Goal: Transaction & Acquisition: Register for event/course

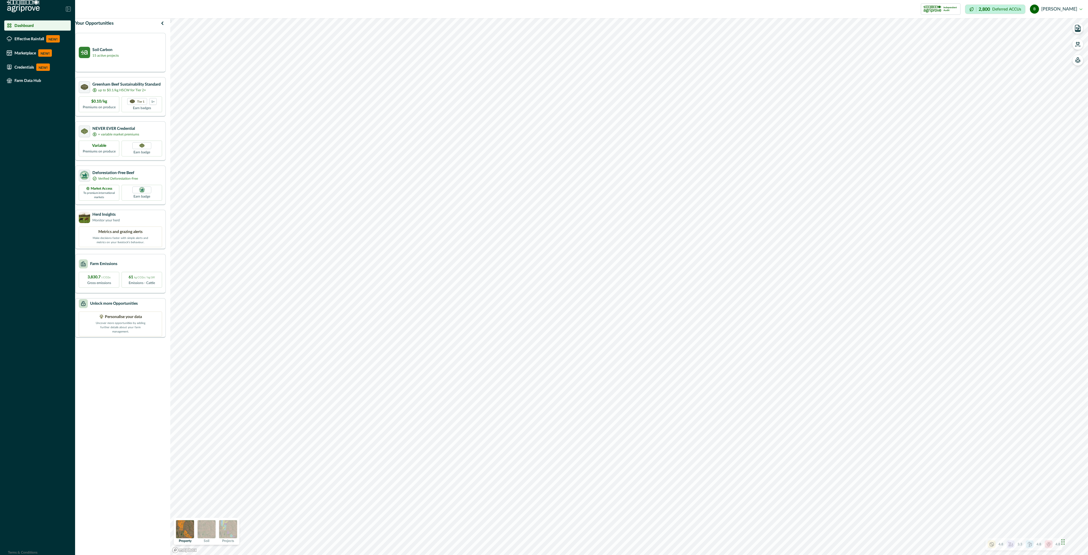
click at [1009, 546] on icon at bounding box center [1011, 544] width 6 height 6
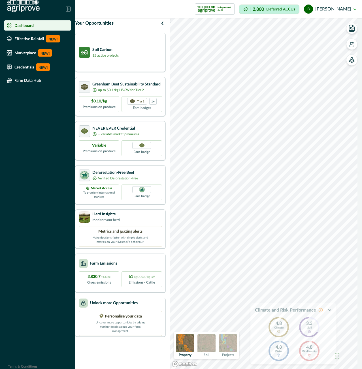
click at [327, 311] on icon "button" at bounding box center [329, 310] width 5 height 5
click at [149, 50] on div "Soil Carbon 15 active projects" at bounding box center [120, 53] width 91 height 40
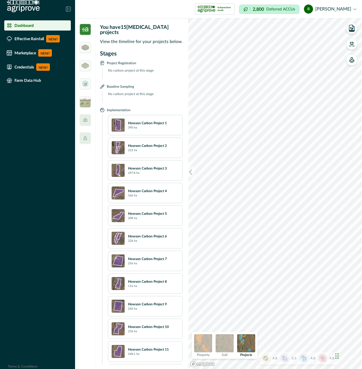
click at [88, 29] on img at bounding box center [85, 29] width 11 height 11
click at [88, 49] on img at bounding box center [85, 48] width 7 height 6
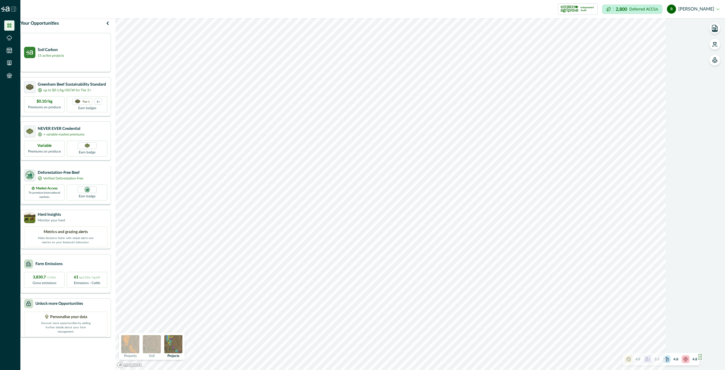
click at [82, 181] on p "Verified Deforestation-Free" at bounding box center [63, 178] width 40 height 5
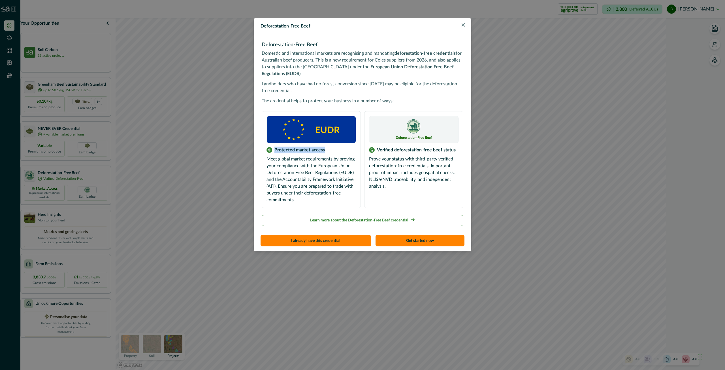
drag, startPoint x: 275, startPoint y: 142, endPoint x: 327, endPoint y: 147, distance: 52.3
click at [327, 147] on div "Protected market access Meet global market requirements by proving your complia…" at bounding box center [312, 174] width 90 height 57
click at [435, 178] on p "Prove your status with third-party verified deforestation-free credentials. Imp…" at bounding box center [414, 173] width 90 height 34
drag, startPoint x: 378, startPoint y: 142, endPoint x: 455, endPoint y: 145, distance: 77.4
click at [455, 146] on div "Verified deforestation-free beef status" at bounding box center [414, 149] width 90 height 7
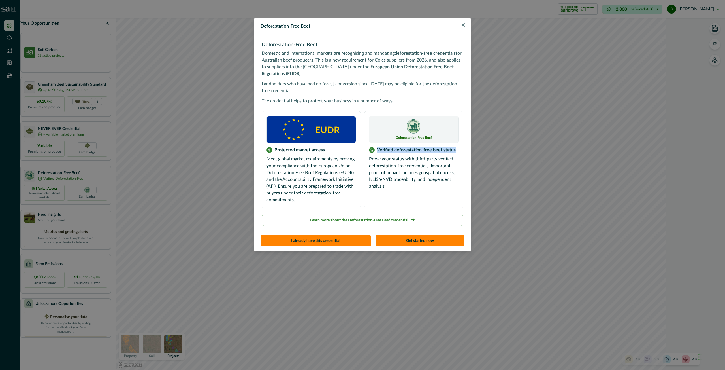
click at [455, 146] on div "Verified deforestation-free beef status Prove your status with third-party veri…" at bounding box center [414, 167] width 90 height 43
click at [410, 235] on button "Get started now" at bounding box center [420, 240] width 89 height 11
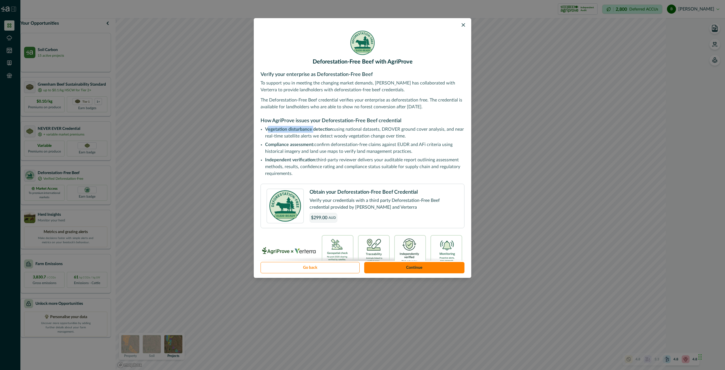
drag, startPoint x: 268, startPoint y: 127, endPoint x: 315, endPoint y: 129, distance: 47.6
click at [315, 129] on span "Vegetation disturbance detection:" at bounding box center [299, 129] width 69 height 5
click at [327, 130] on span "Vegetation disturbance detection:" at bounding box center [299, 129] width 69 height 5
drag, startPoint x: 311, startPoint y: 216, endPoint x: 327, endPoint y: 217, distance: 16.2
click at [327, 217] on span "$299.00" at bounding box center [319, 217] width 16 height 7
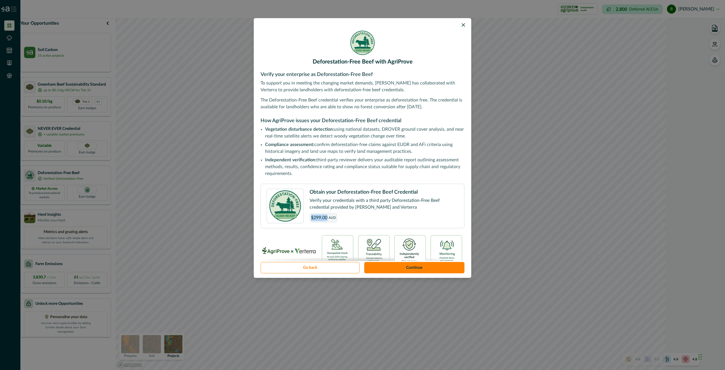
click at [317, 217] on span "$299.00" at bounding box center [319, 217] width 16 height 7
click at [324, 221] on span "$299.00" at bounding box center [319, 217] width 16 height 7
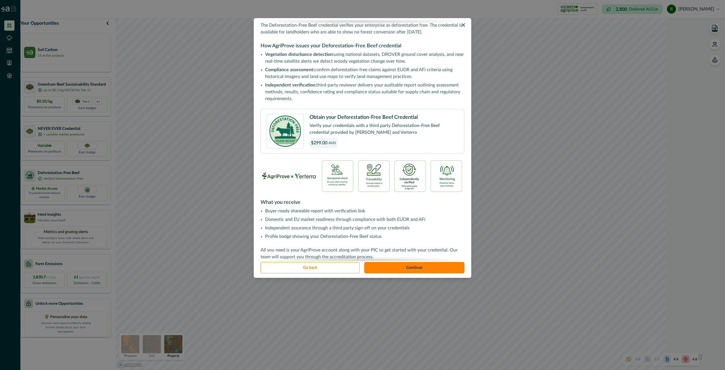
scroll to position [91, 0]
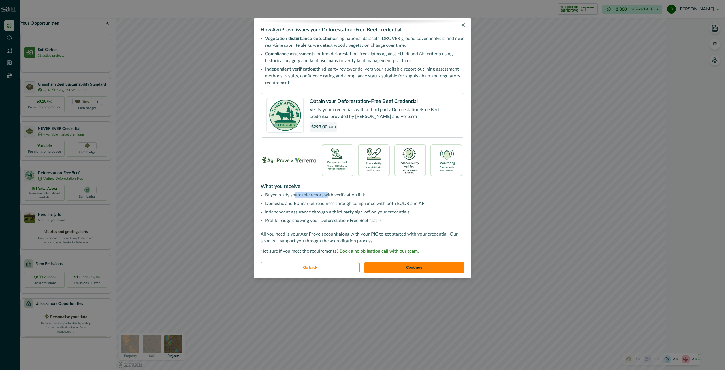
drag, startPoint x: 294, startPoint y: 195, endPoint x: 327, endPoint y: 193, distance: 33.4
click at [327, 193] on p "Buyer-ready shareable report with verification link" at bounding box center [364, 194] width 199 height 7
click at [326, 204] on p "Domestic and EU market readiness through compliance with both EUDR and AFi" at bounding box center [364, 203] width 199 height 7
click at [404, 268] on button "Continue" at bounding box center [414, 267] width 101 height 11
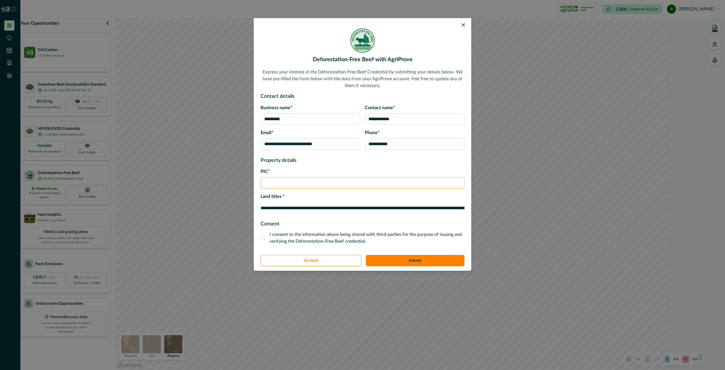
click at [282, 185] on input "PIC*" at bounding box center [363, 182] width 204 height 11
click at [297, 163] on h2 "Property details" at bounding box center [363, 159] width 204 height 10
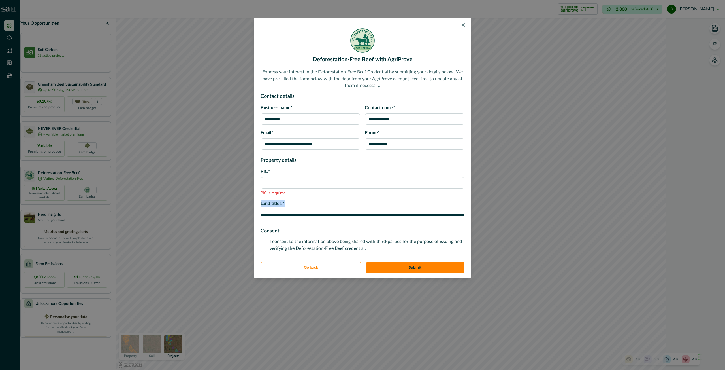
drag, startPoint x: 260, startPoint y: 216, endPoint x: 465, endPoint y: 214, distance: 204.5
click at [465, 214] on div "**********" at bounding box center [363, 138] width 218 height 240
click at [335, 213] on input "**********" at bounding box center [363, 214] width 204 height 11
click at [272, 182] on input "PIC*" at bounding box center [363, 182] width 204 height 11
click at [297, 227] on h2 "Consent" at bounding box center [363, 229] width 204 height 8
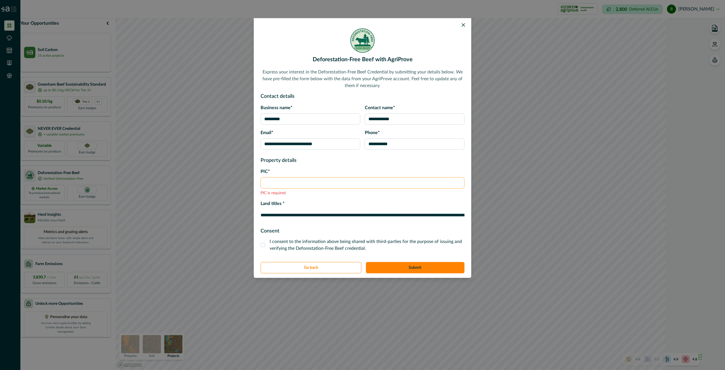
click at [315, 181] on input "PIC*" at bounding box center [363, 182] width 204 height 11
type input "******"
click at [263, 246] on div "**********" at bounding box center [363, 138] width 218 height 240
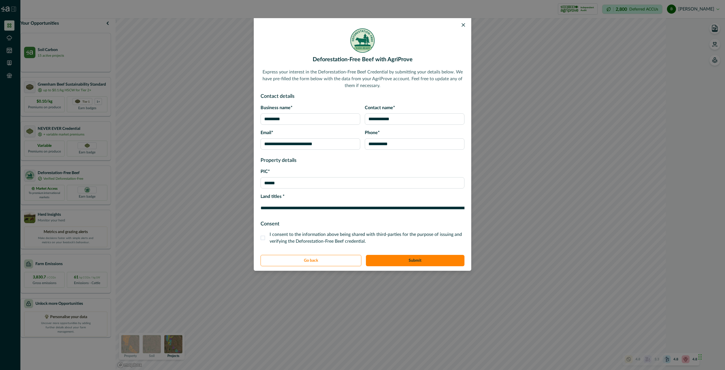
click at [262, 239] on span at bounding box center [263, 237] width 5 height 5
click at [434, 261] on button "Submit" at bounding box center [415, 260] width 99 height 11
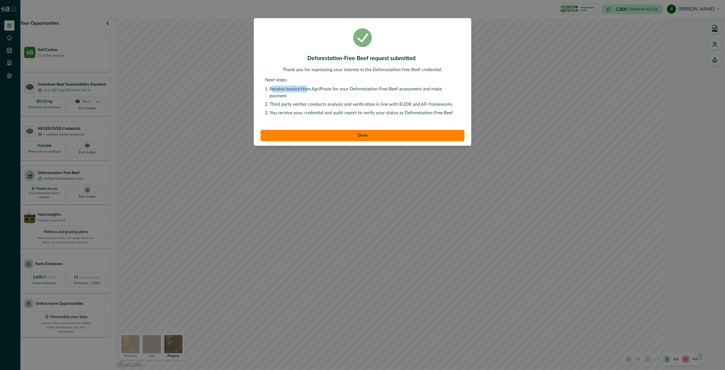
drag, startPoint x: 271, startPoint y: 89, endPoint x: 318, endPoint y: 87, distance: 47.4
click at [314, 90] on p "Receive invoice from AgriProve for your Deforestation-Free Beef assessment and …" at bounding box center [365, 93] width 190 height 14
click at [327, 92] on p "Receive invoice from AgriProve for your Deforestation-Free Beef assessment and …" at bounding box center [365, 93] width 190 height 14
drag, startPoint x: 397, startPoint y: 108, endPoint x: 386, endPoint y: 123, distance: 18.8
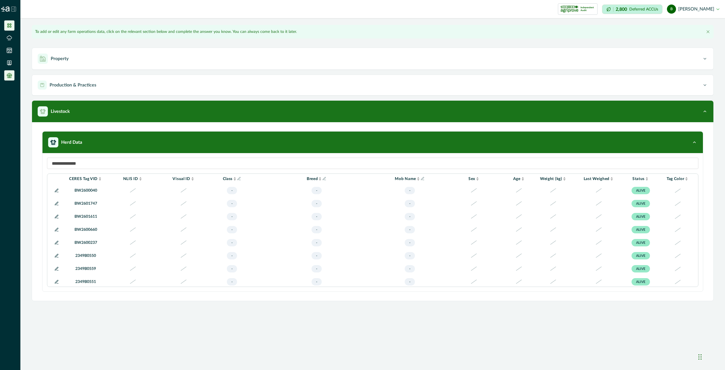
drag, startPoint x: 12, startPoint y: 24, endPoint x: 14, endPoint y: 28, distance: 5.3
click at [12, 24] on icon at bounding box center [10, 26] width 6 height 6
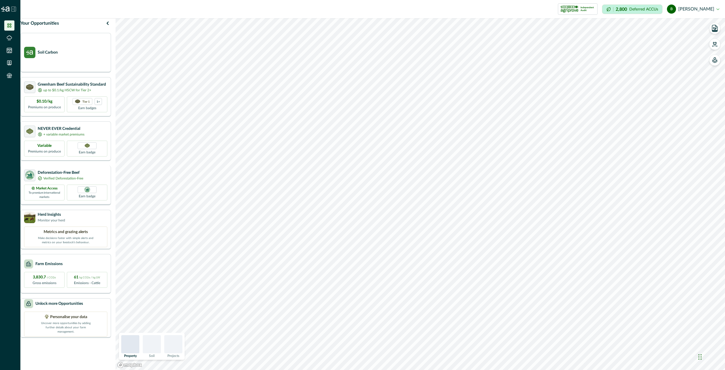
click at [93, 179] on div "Deforestation-Free Beef Verified Deforestation-Free" at bounding box center [65, 175] width 83 height 12
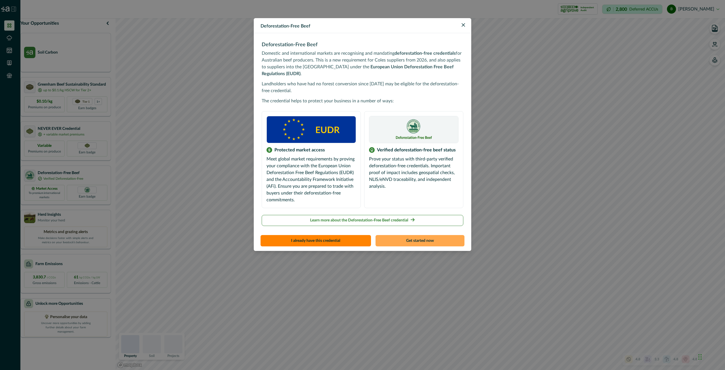
click at [401, 235] on button "Get started now" at bounding box center [420, 240] width 89 height 11
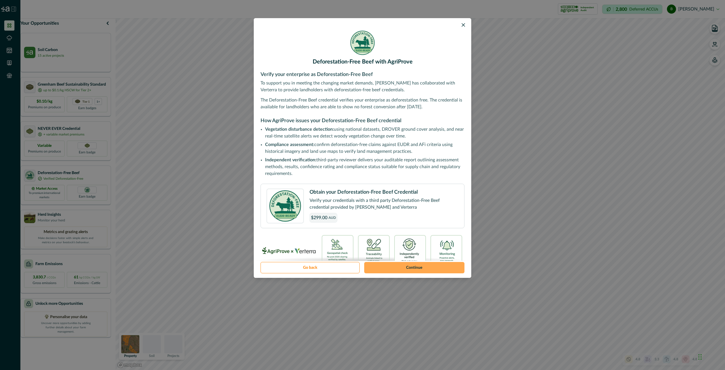
click at [401, 265] on button "Continue" at bounding box center [414, 267] width 101 height 11
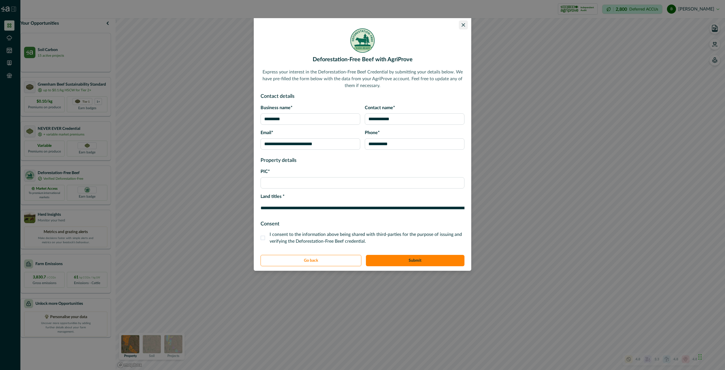
click at [465, 24] on icon "Close" at bounding box center [463, 24] width 3 height 3
